Goal: Find specific page/section: Find specific page/section

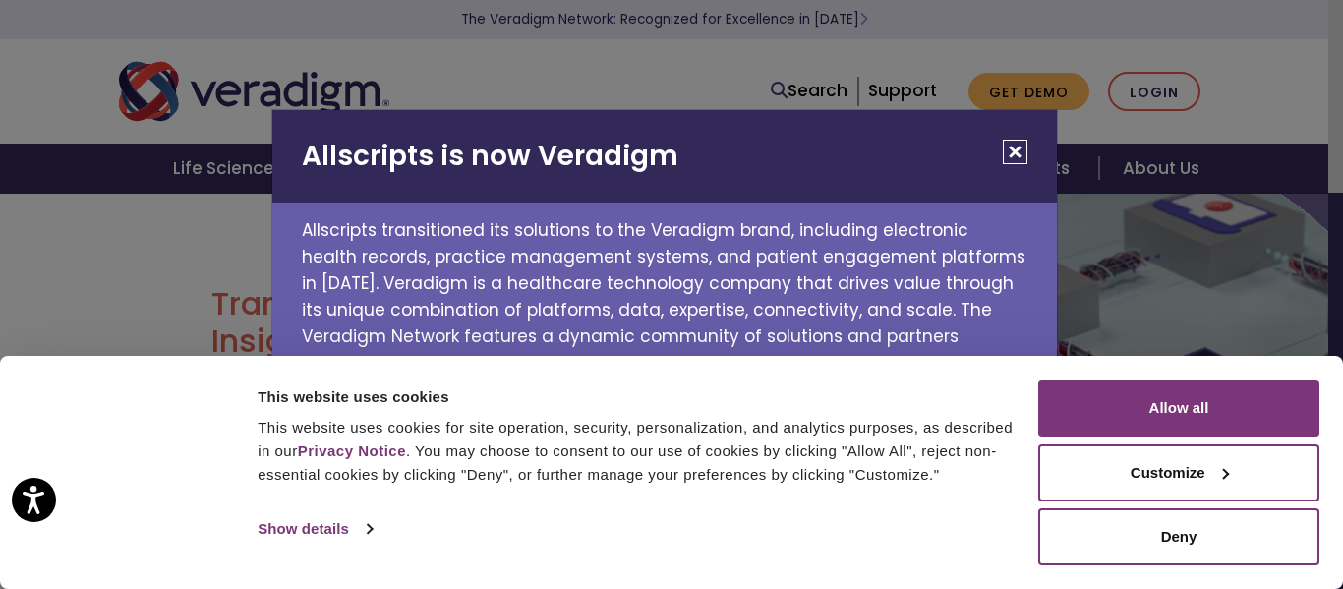
click at [1180, 439] on div "Allow all Customize Allow selection Deny" at bounding box center [1179, 473] width 281 height 186
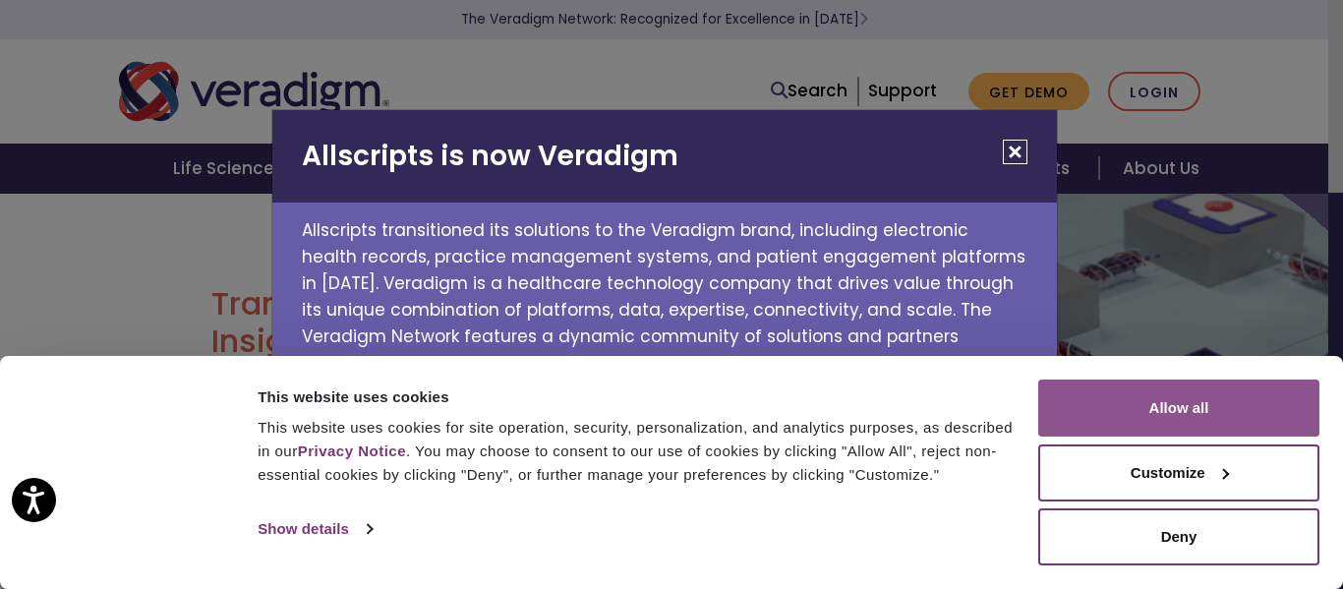
click at [1182, 416] on button "Allow all" at bounding box center [1179, 408] width 281 height 57
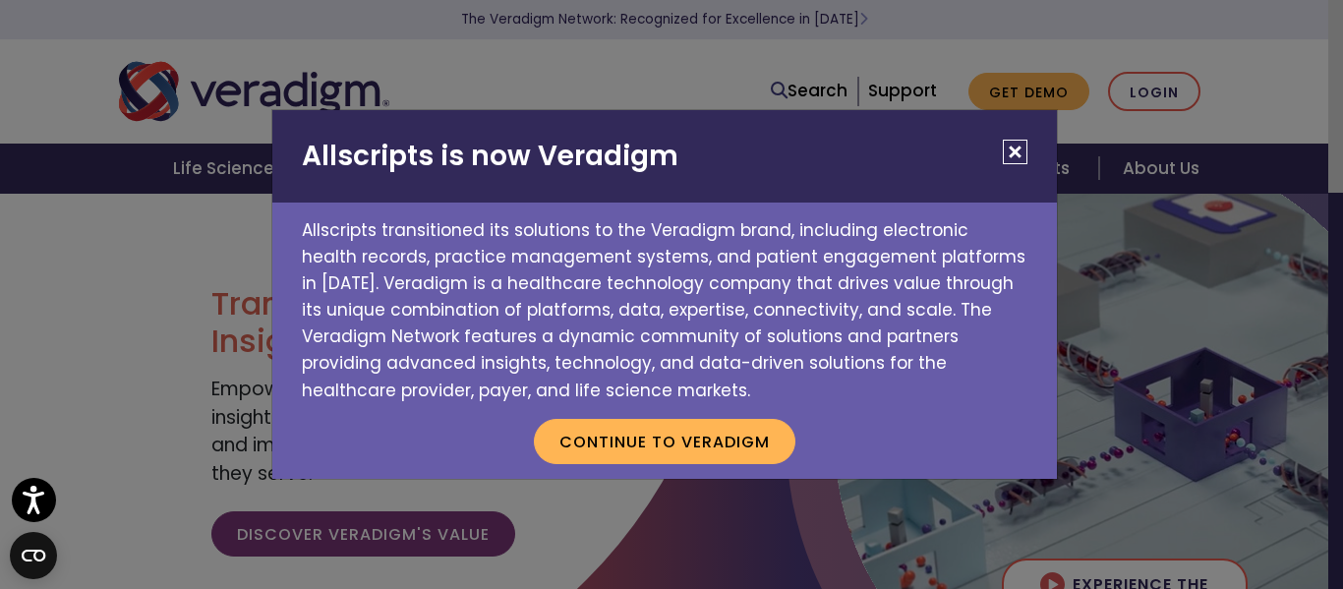
click at [1003, 145] on button "Close" at bounding box center [1015, 152] width 25 height 25
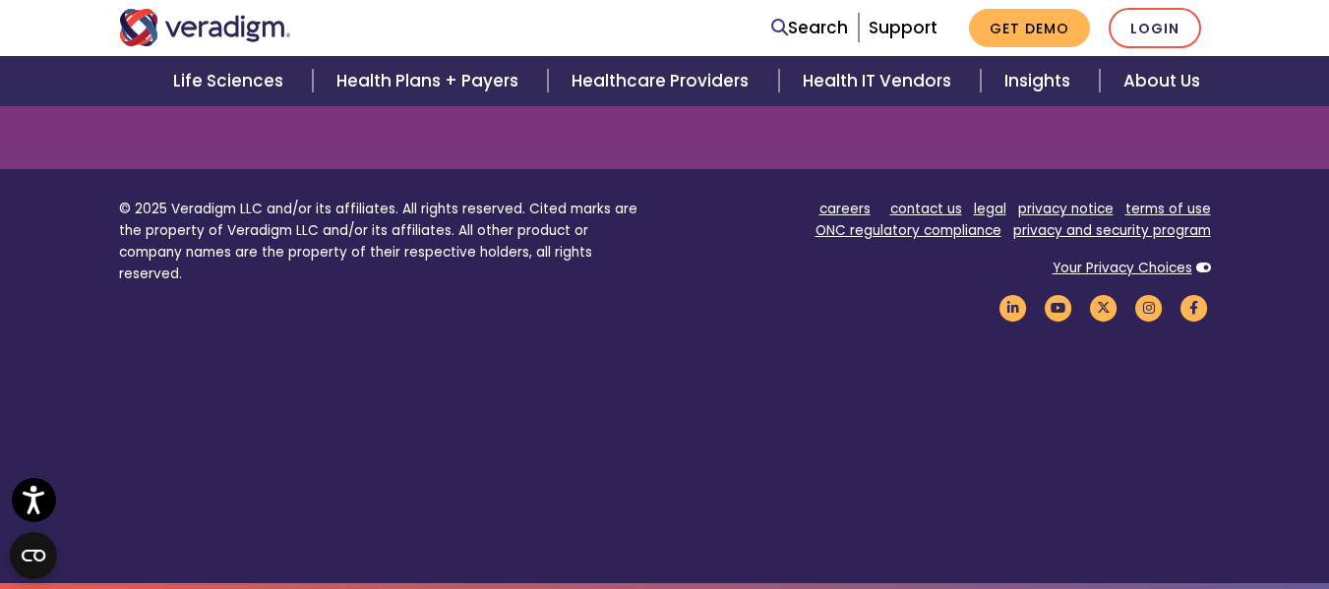
scroll to position [2360, 0]
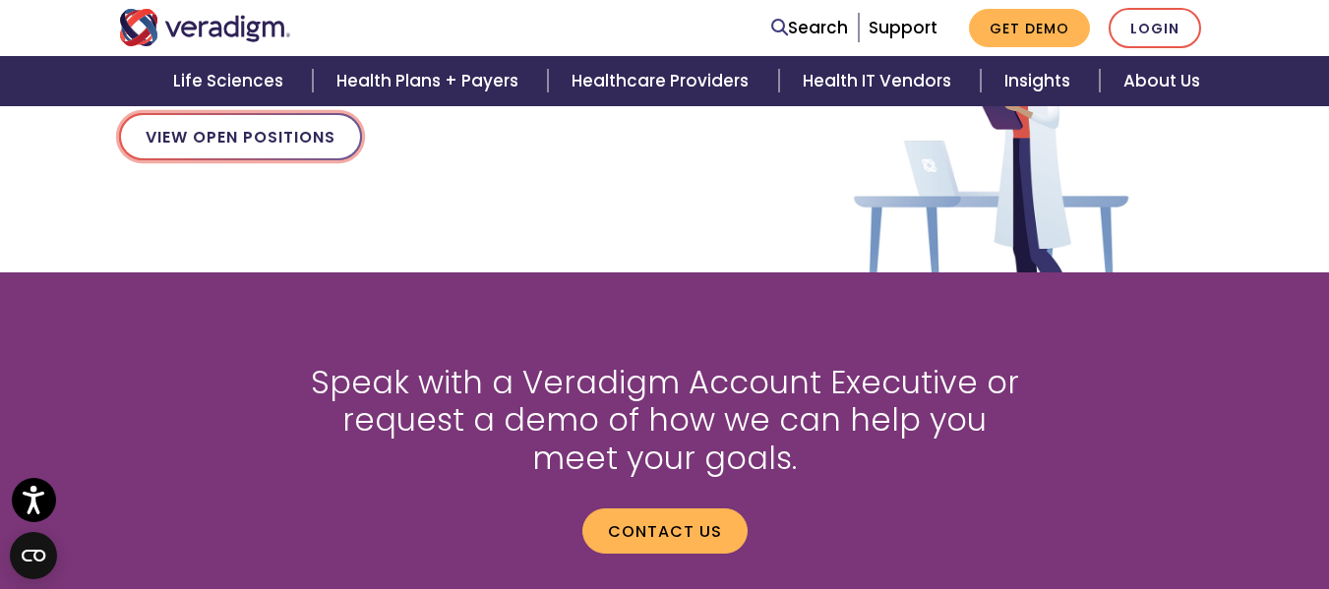
click at [161, 121] on link "View Open Positions" at bounding box center [240, 136] width 243 height 47
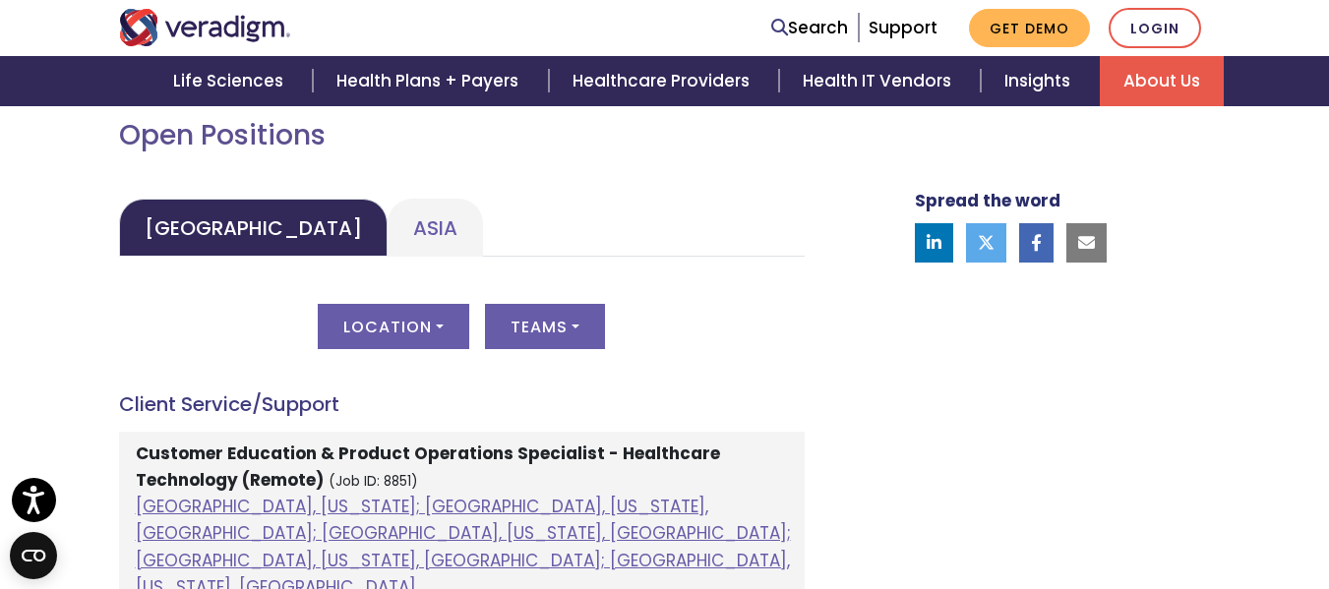
scroll to position [885, 0]
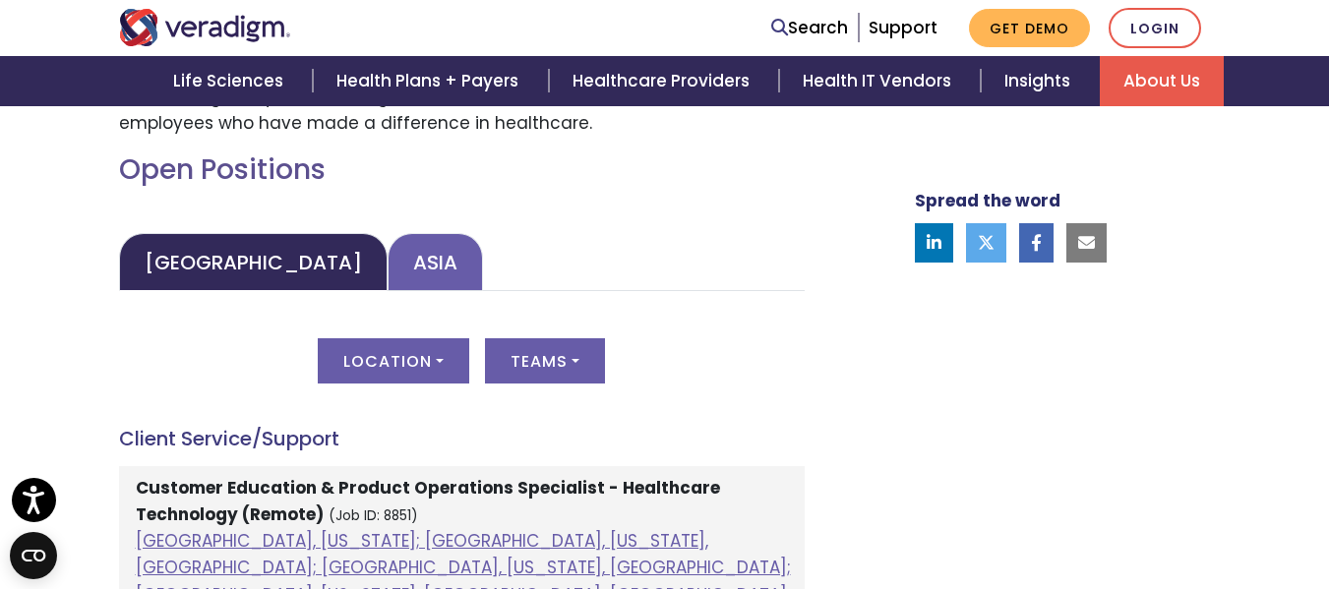
click at [387, 271] on link "Asia" at bounding box center [434, 262] width 95 height 58
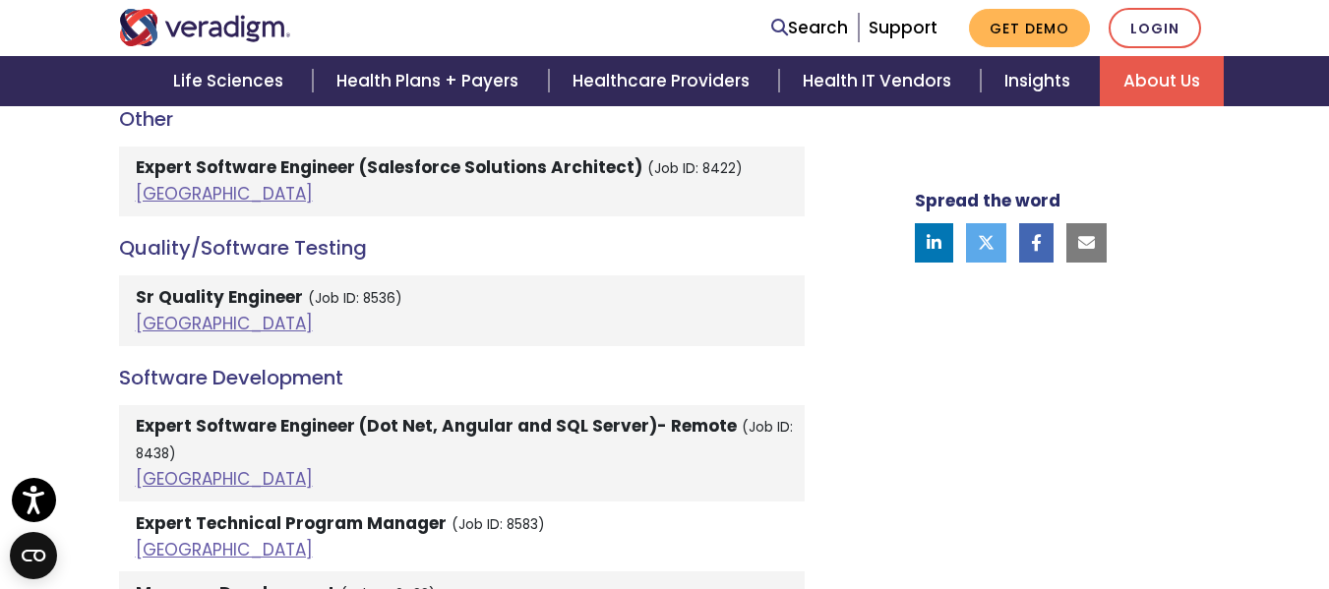
scroll to position [3442, 0]
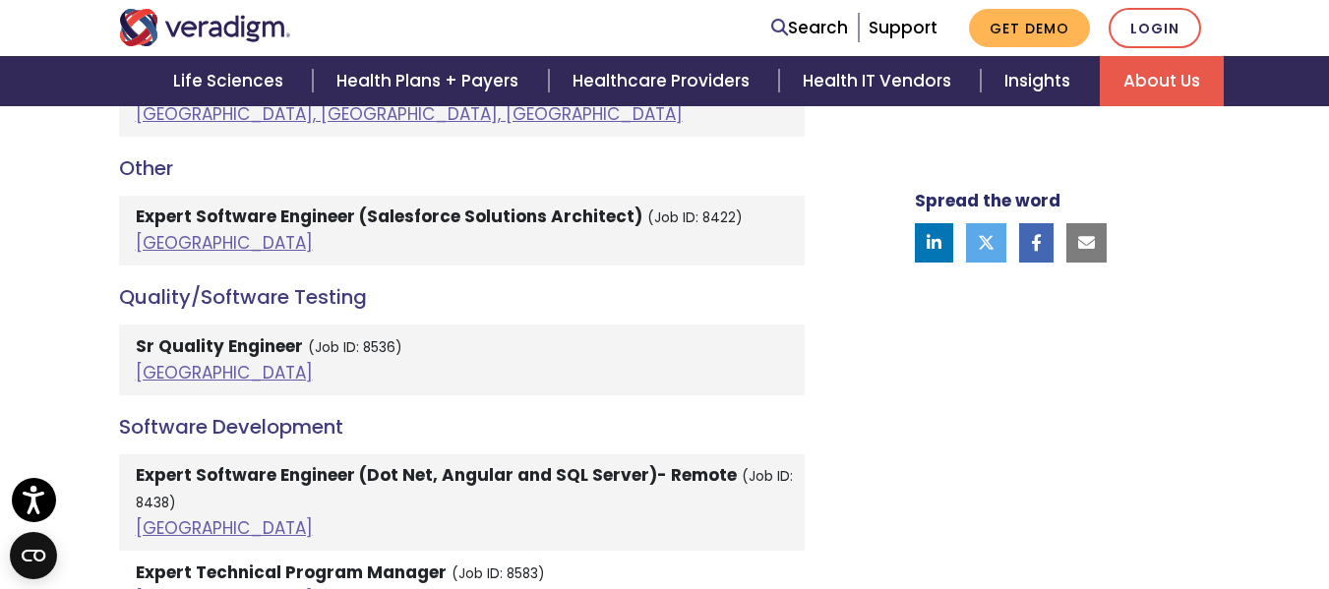
click at [241, 334] on strong "Sr Quality Engineer" at bounding box center [219, 346] width 167 height 24
click at [167, 334] on strong "Sr Quality Engineer" at bounding box center [219, 346] width 167 height 24
click at [149, 361] on link "India" at bounding box center [224, 373] width 177 height 24
